Goal: Transaction & Acquisition: Subscribe to service/newsletter

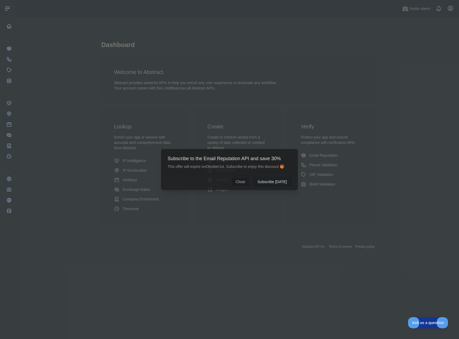
drag, startPoint x: 248, startPoint y: 182, endPoint x: 210, endPoint y: 159, distance: 44.9
click at [248, 182] on button "Close" at bounding box center [240, 182] width 19 height 10
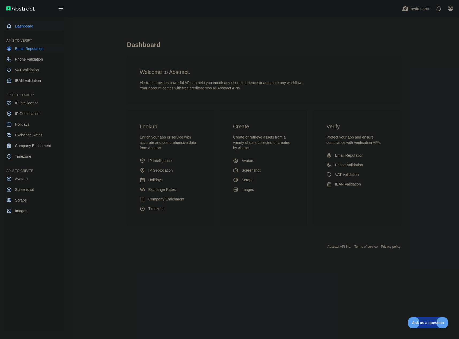
click at [19, 49] on span "Email Reputation" at bounding box center [29, 48] width 29 height 5
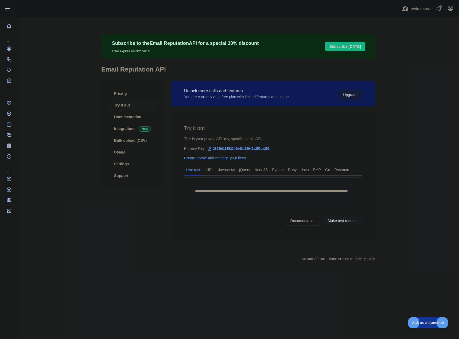
click at [348, 96] on button "Upgrade" at bounding box center [349, 95] width 23 height 10
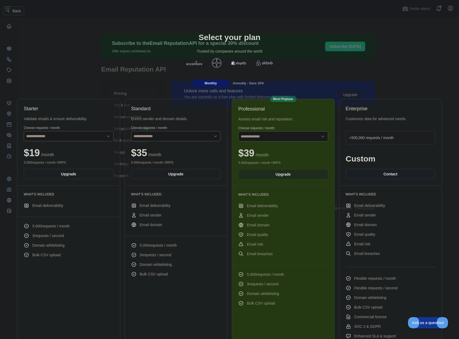
click at [252, 81] on span "Annually - Save 10%" at bounding box center [248, 83] width 31 height 4
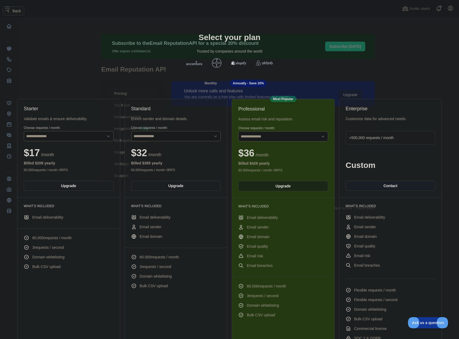
click at [299, 189] on button "Upgrade" at bounding box center [283, 186] width 90 height 10
